Goal: Find specific page/section: Find specific page/section

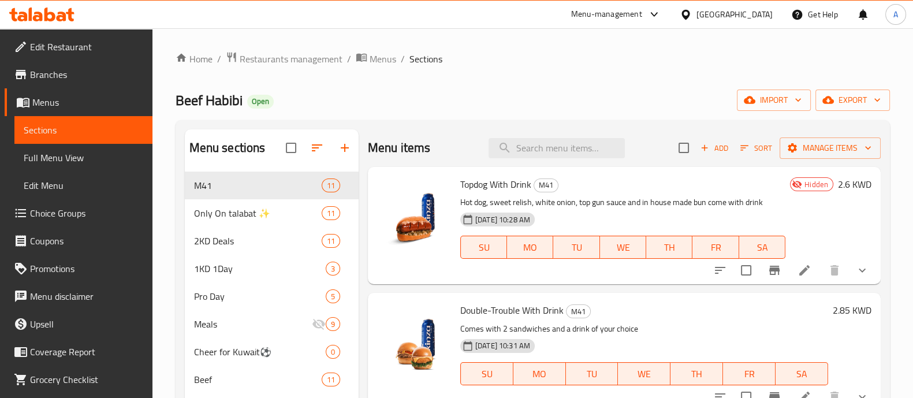
scroll to position [981, 0]
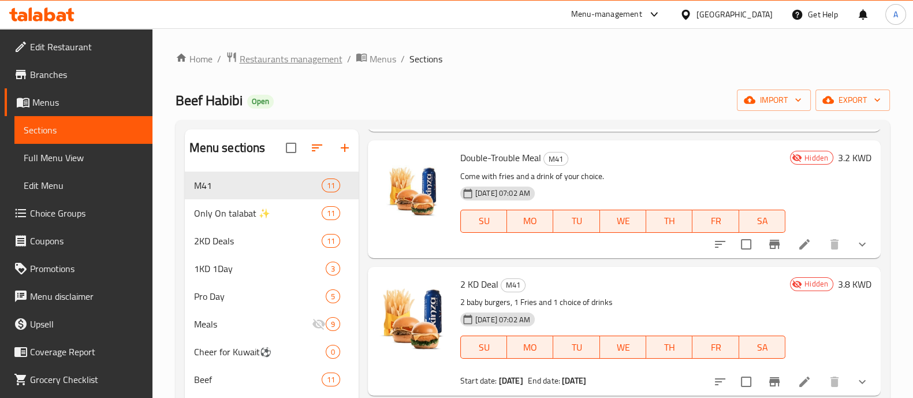
click at [291, 58] on span "Restaurants management" at bounding box center [291, 59] width 103 height 14
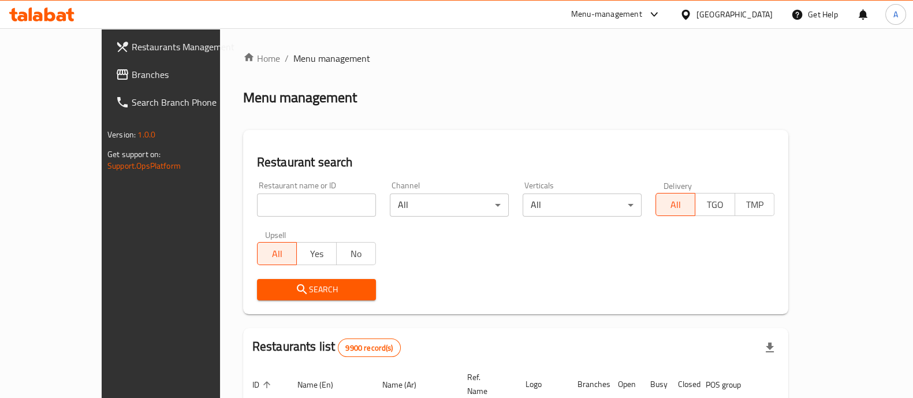
click at [268, 208] on input "search" at bounding box center [316, 204] width 119 height 23
type input "s"
click at [257, 205] on input "search" at bounding box center [316, 204] width 119 height 23
paste input "Shabab Al hajjah"
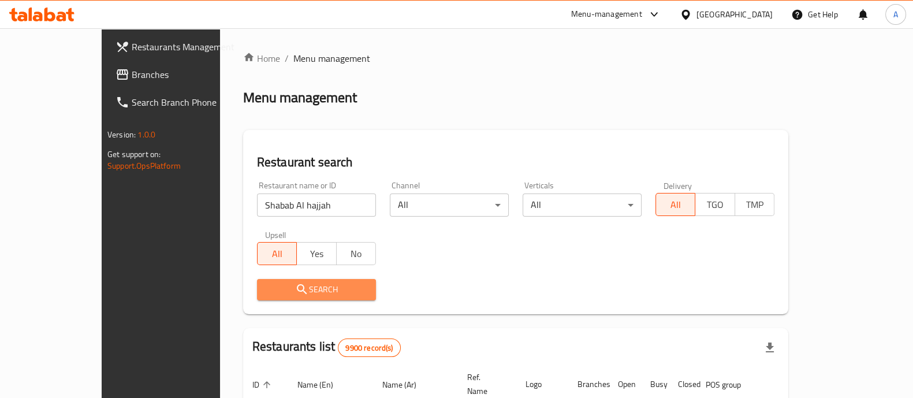
click at [295, 289] on span "Search" at bounding box center [316, 289] width 100 height 14
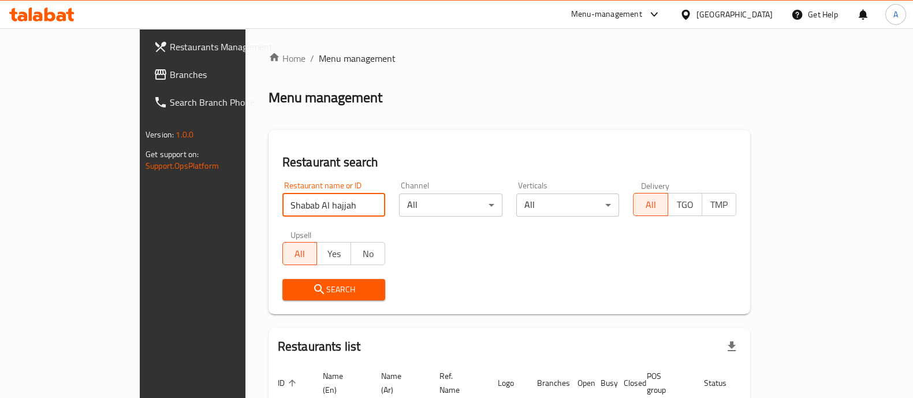
click at [282, 203] on input "Shabab Al hajjah" at bounding box center [333, 204] width 103 height 23
type input "Shabab A"
click button "Search" at bounding box center [333, 289] width 103 height 21
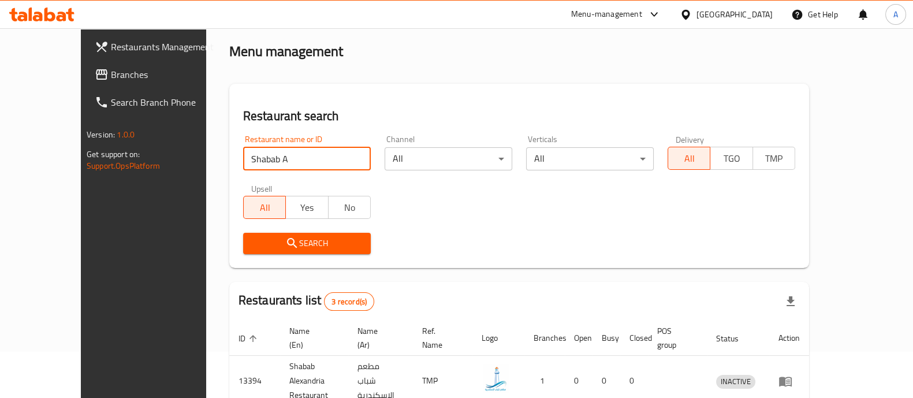
scroll to position [176, 0]
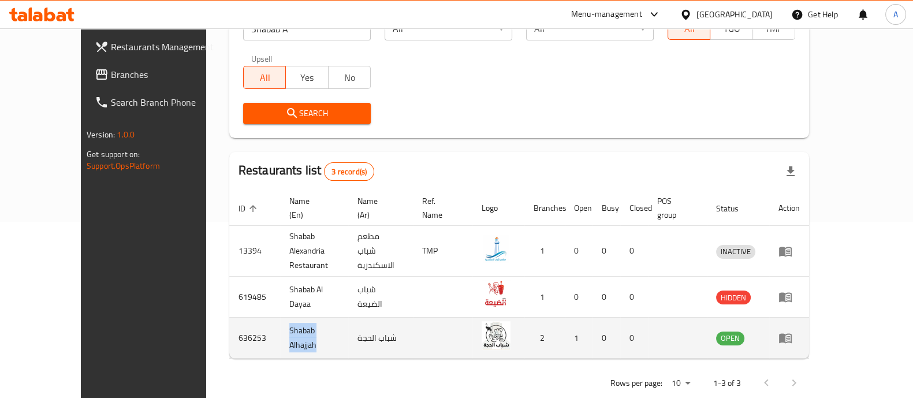
drag, startPoint x: 226, startPoint y: 313, endPoint x: 290, endPoint y: 312, distance: 64.1
click at [290, 317] on td "Shabab Alhajjah" at bounding box center [314, 337] width 68 height 41
copy td "Shabab Alhajjah"
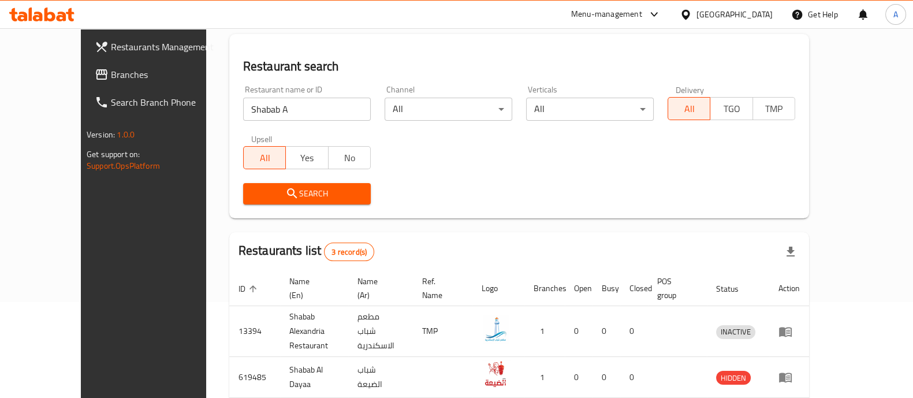
scroll to position [0, 0]
